Goal: Information Seeking & Learning: Learn about a topic

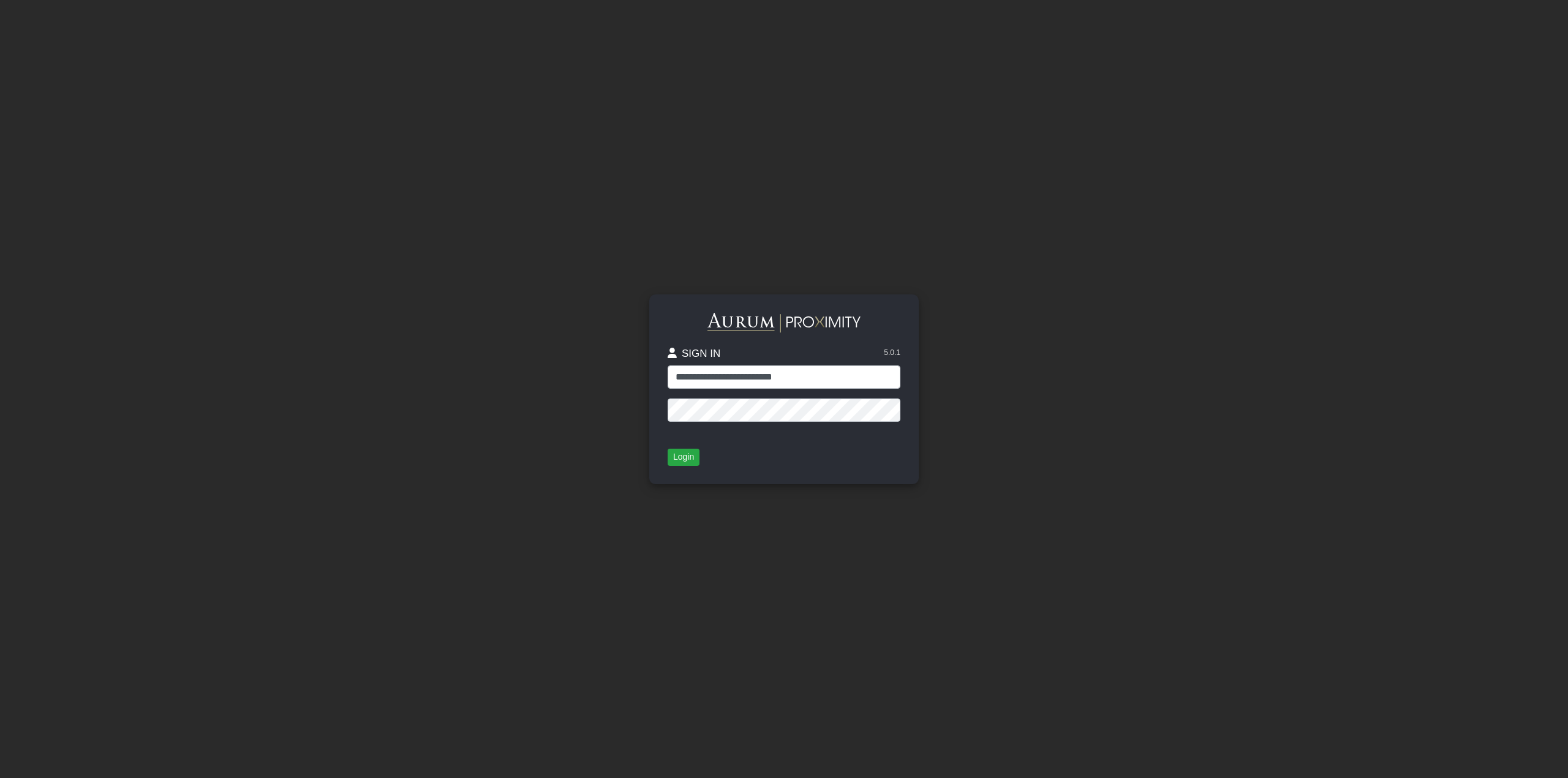
type input "**********"
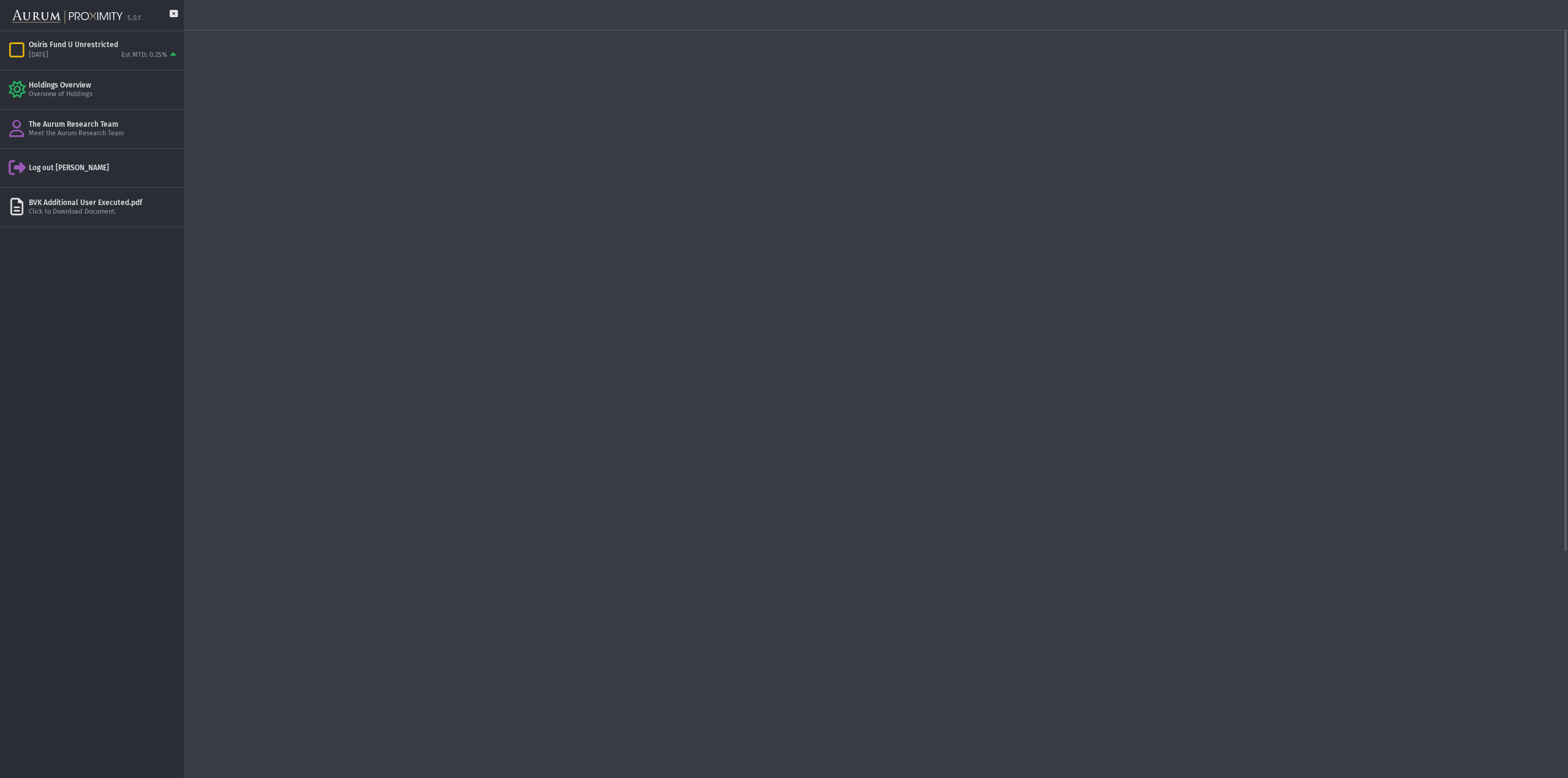
click at [290, 84] on link "PORTFOLIO" at bounding box center [312, 81] width 87 height 25
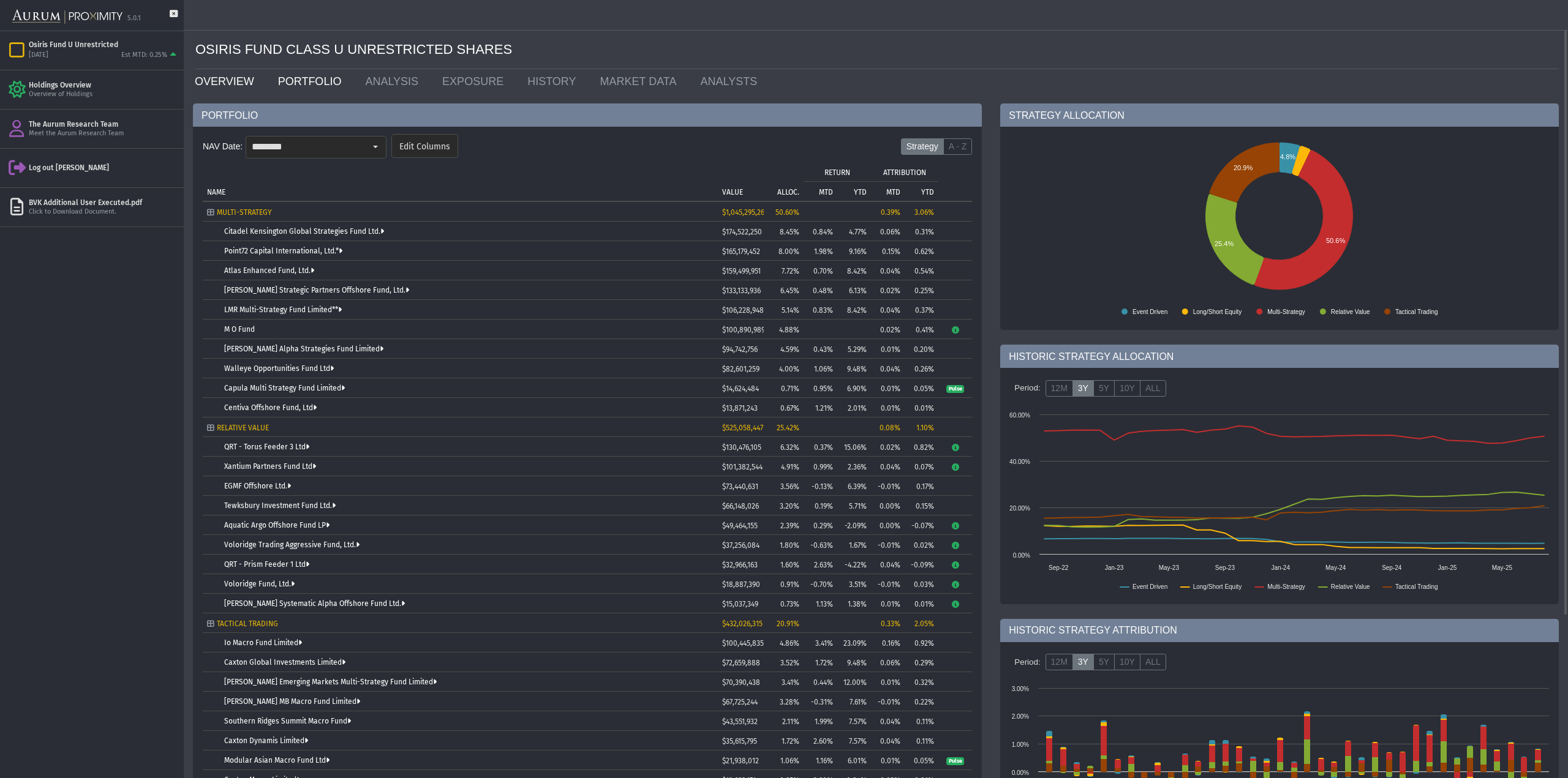
click at [226, 80] on link "OVERVIEW" at bounding box center [227, 81] width 83 height 25
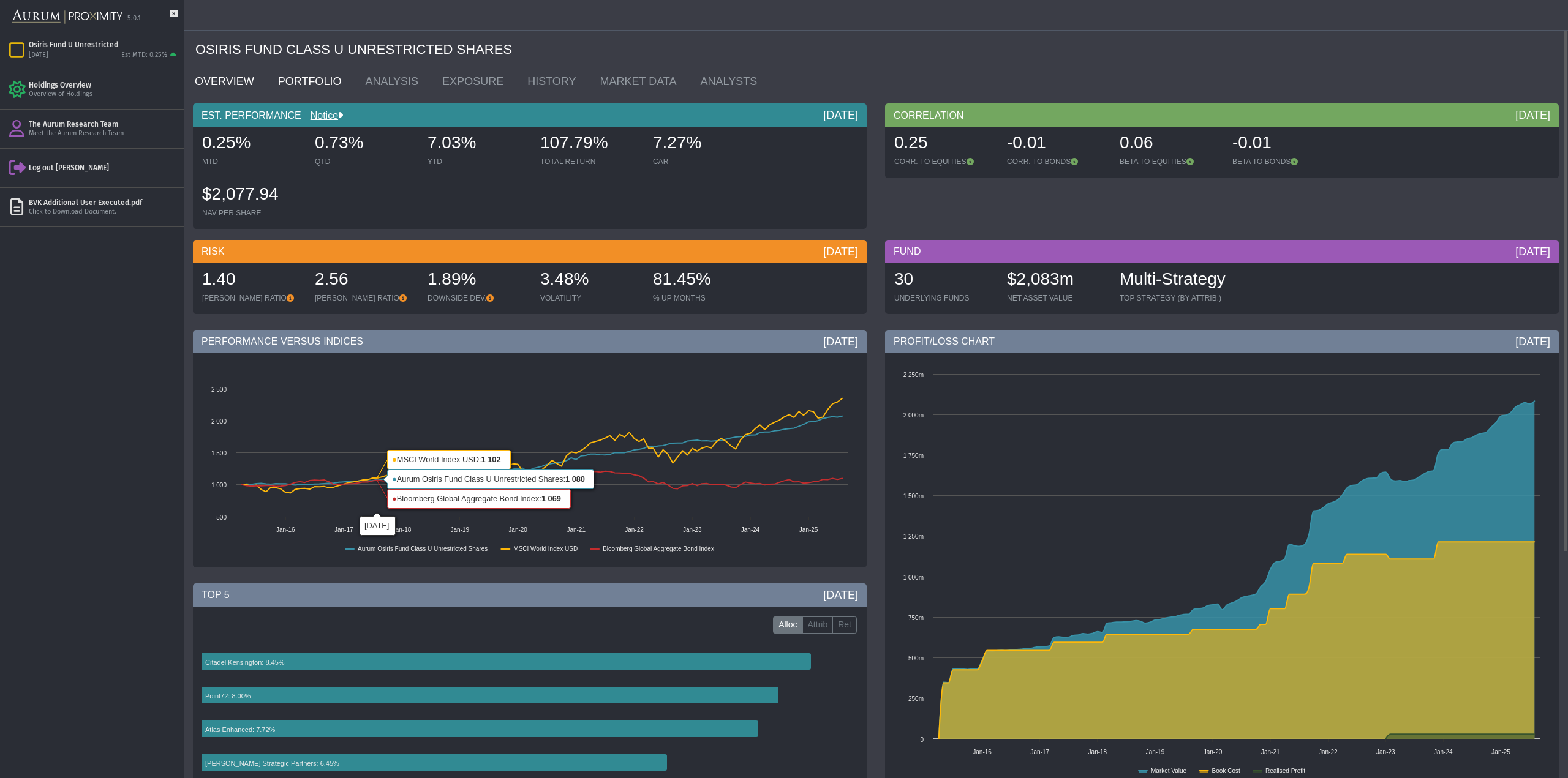
click at [272, 74] on link "PORTFOLIO" at bounding box center [312, 81] width 87 height 25
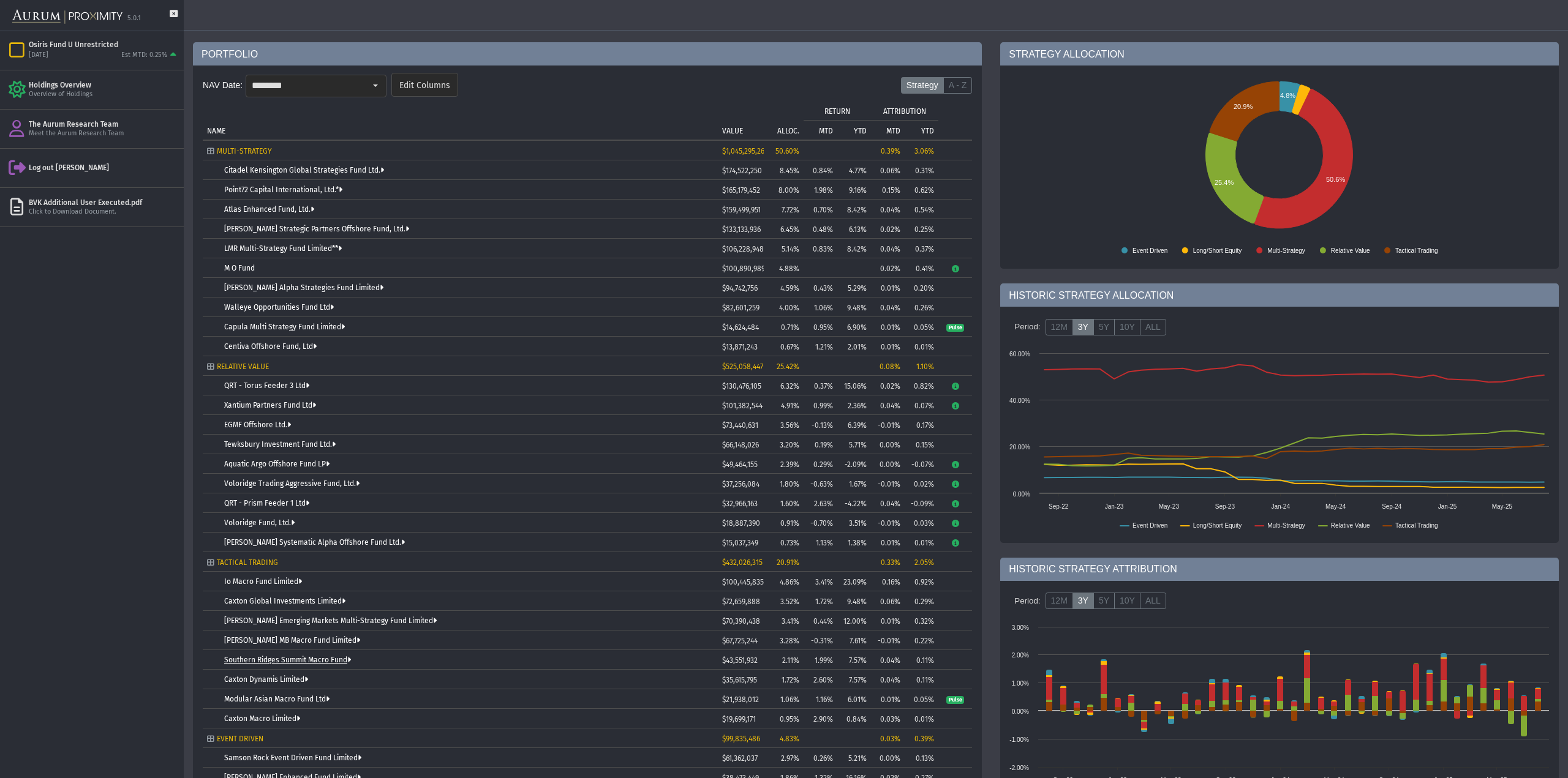
scroll to position [205, 0]
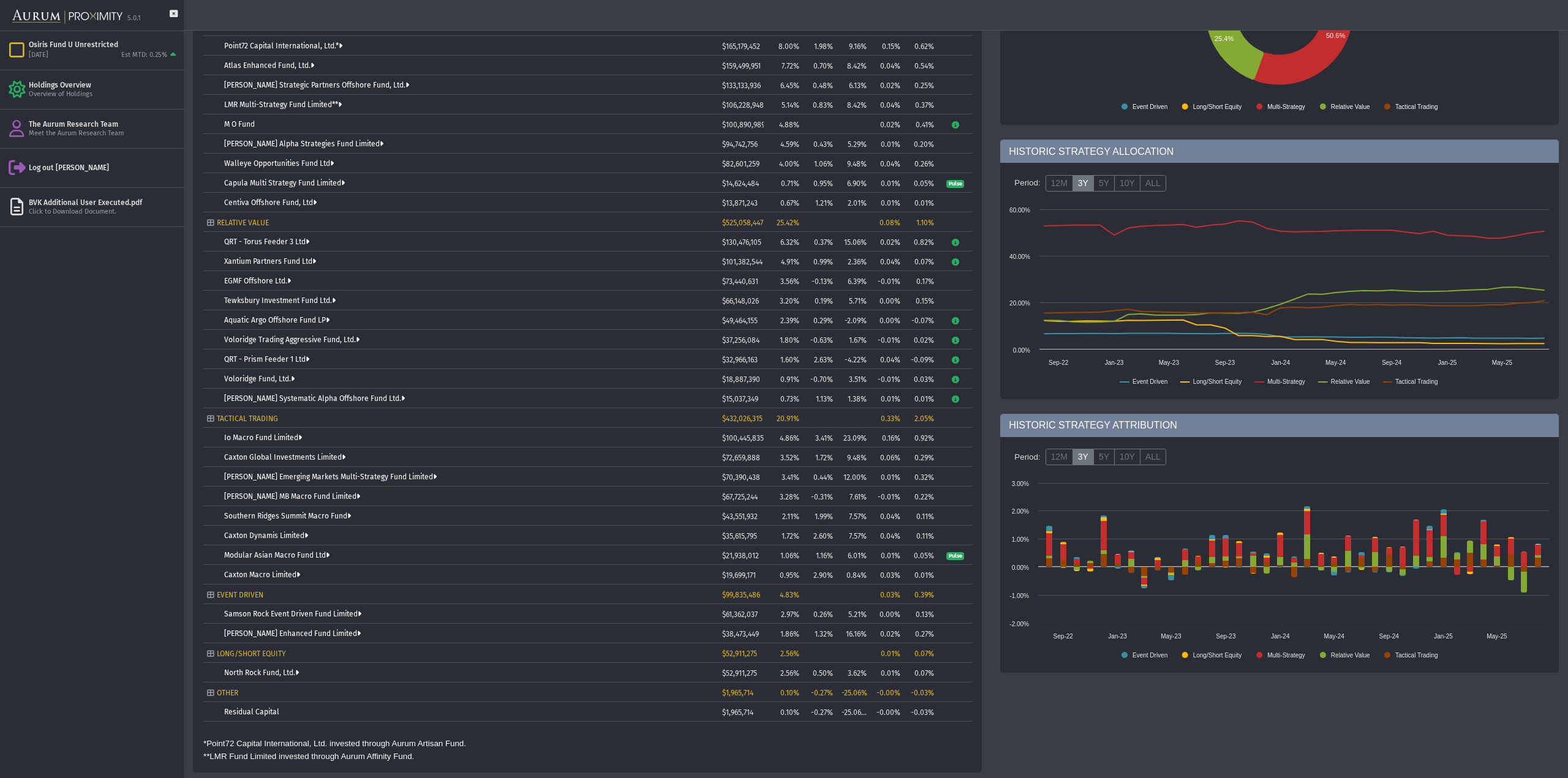
drag, startPoint x: 153, startPoint y: 432, endPoint x: 143, endPoint y: 416, distance: 18.9
click at [153, 432] on div "Pull down to refresh... Release to refresh... Refreshing... Osiris Fund U Unres…" at bounding box center [92, 405] width 184 height 747
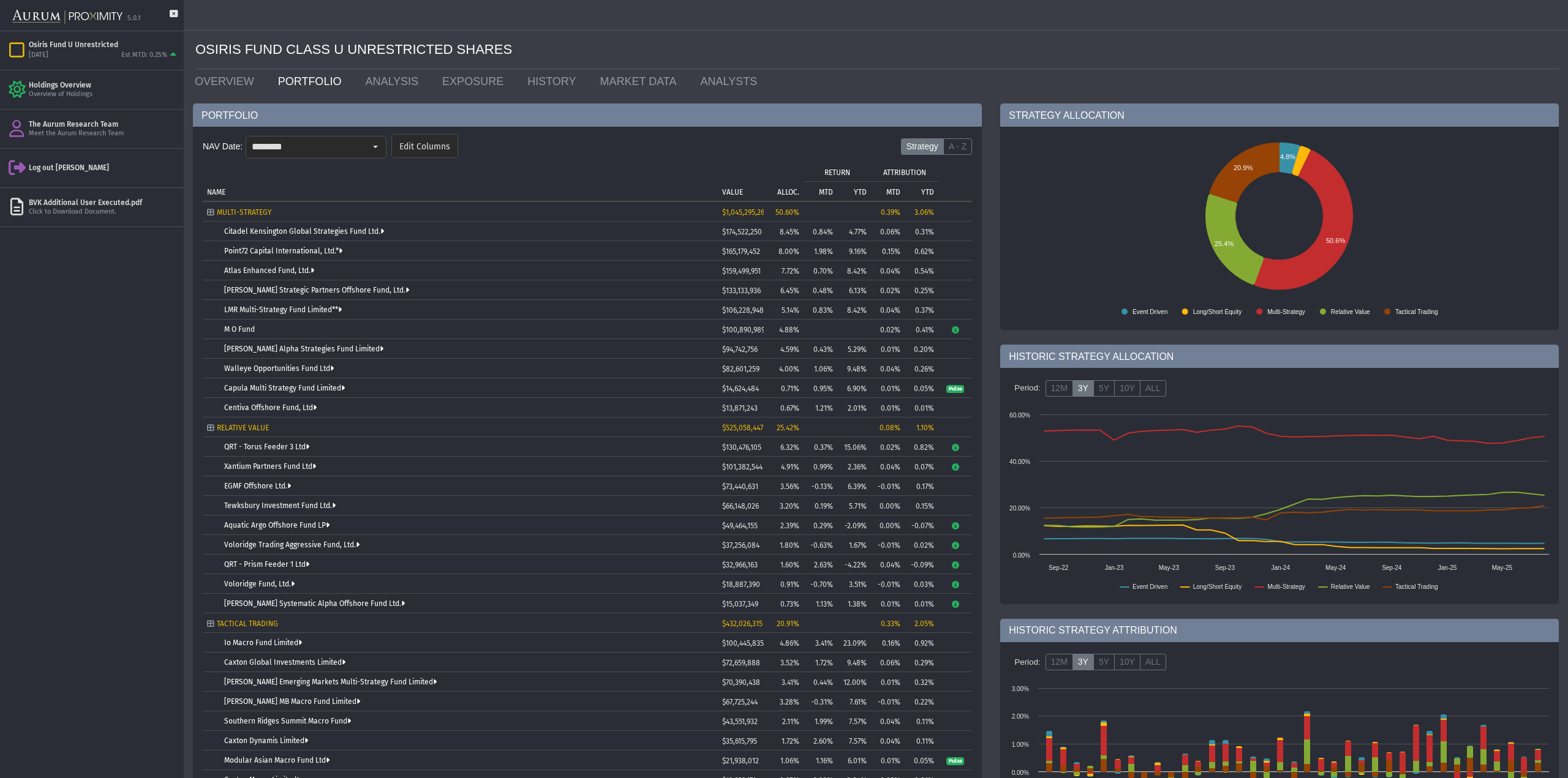
click at [53, 12] on img at bounding box center [67, 17] width 110 height 28
